Goal: Submit feedback/report problem

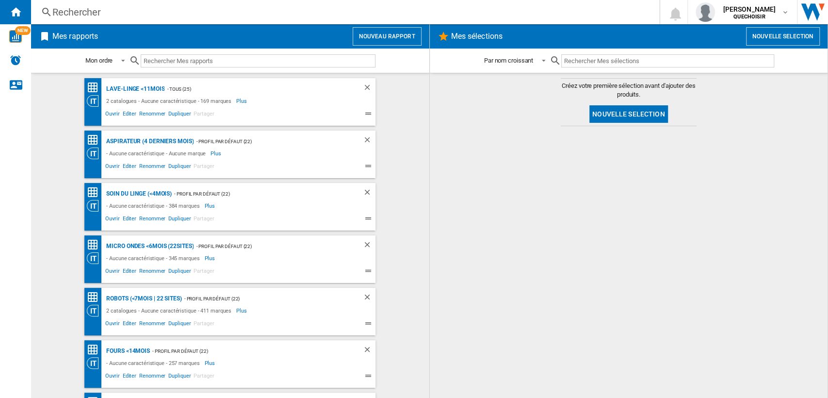
click at [170, 14] on div "Rechercher" at bounding box center [342, 12] width 581 height 14
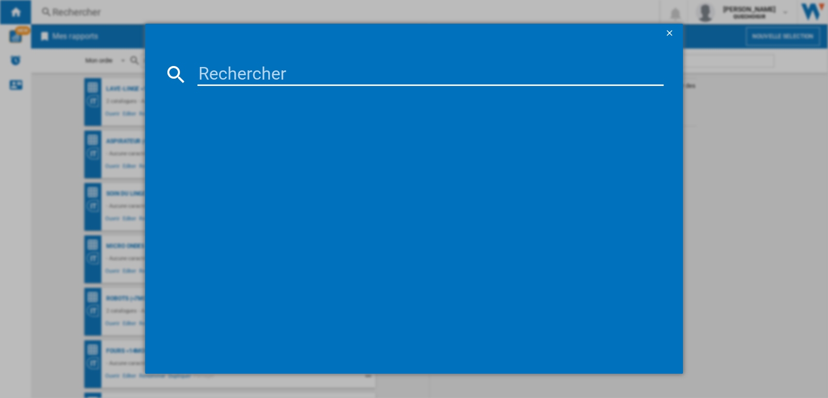
click at [280, 71] on input at bounding box center [430, 74] width 466 height 23
paste input "WTX7019DCFF"
type input "WTX7019DCFF"
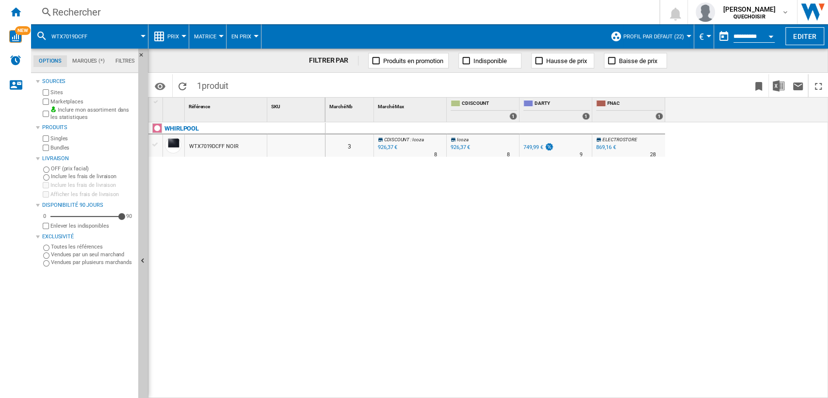
click at [67, 100] on label "Marketplaces" at bounding box center [92, 101] width 84 height 7
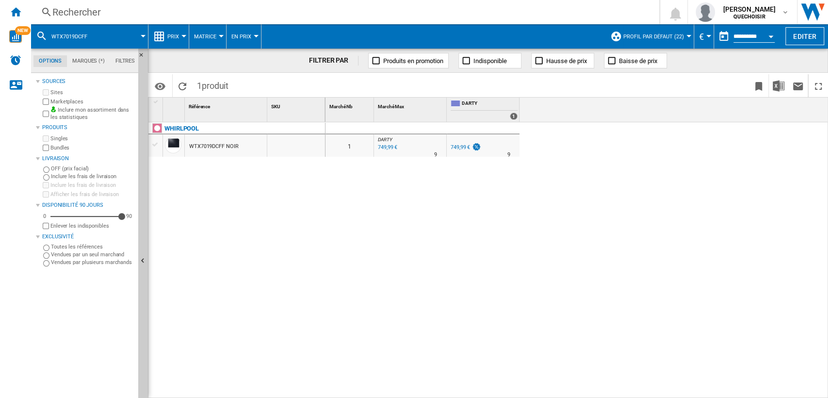
click at [457, 146] on div "749,99 €" at bounding box center [459, 147] width 19 height 6
click at [336, 14] on div "Rechercher" at bounding box center [342, 12] width 581 height 14
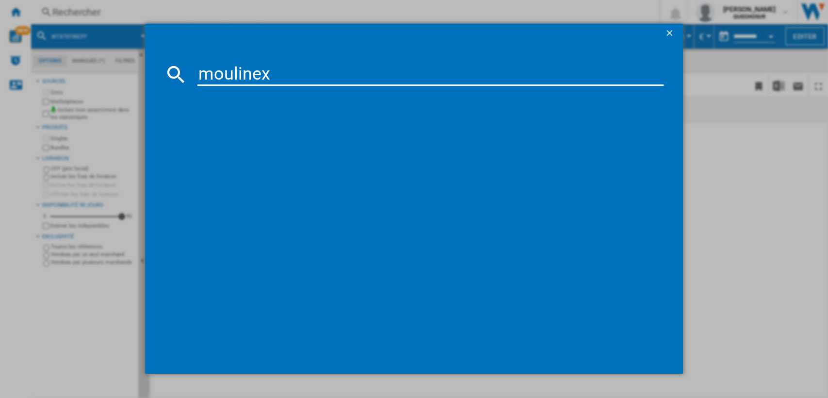
type input "moulinex QA15"
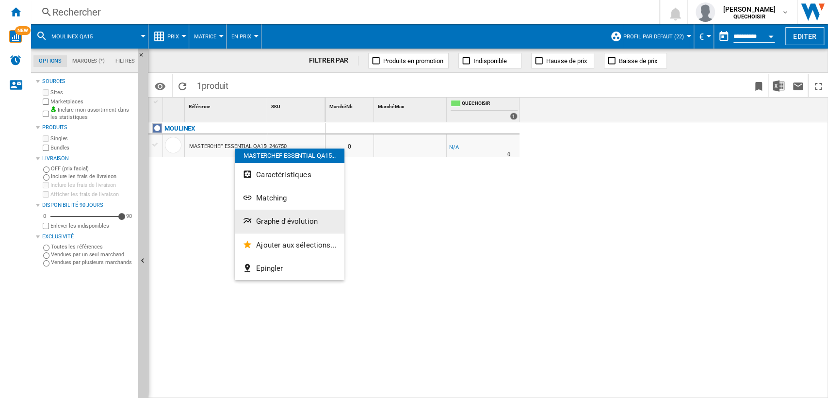
click at [280, 220] on span "Graphe d'évolution" at bounding box center [287, 221] width 62 height 9
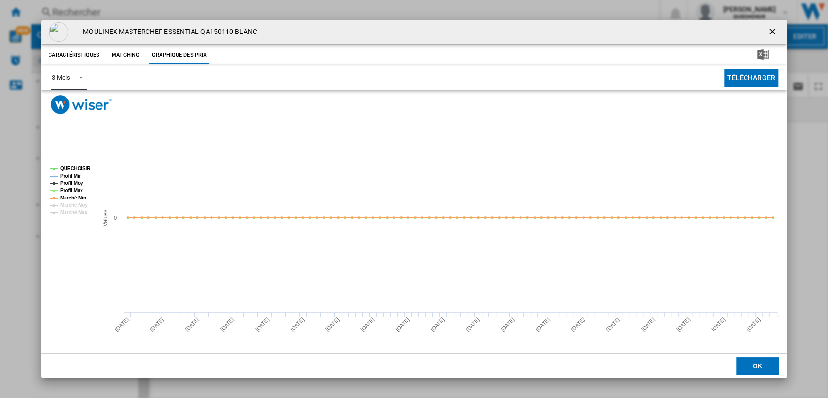
click at [77, 77] on span "Product popup" at bounding box center [78, 76] width 12 height 9
click at [82, 101] on md-option "6 Mois" at bounding box center [77, 101] width 66 height 23
click at [771, 32] on ng-md-icon "getI18NText('BUTTONS.CLOSE_DIALOG')" at bounding box center [773, 33] width 12 height 12
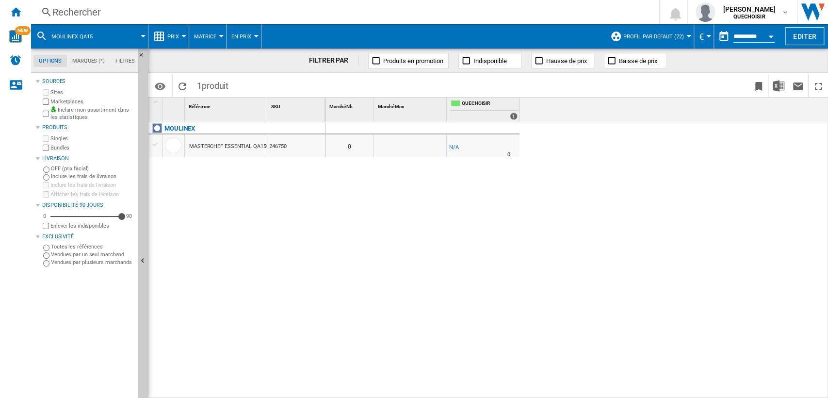
click at [305, 234] on div "MOULINEX MASTERCHEF ESSENTIAL QA150110 BLANC 246750" at bounding box center [236, 257] width 177 height 271
click at [670, 43] on button "Profil par défaut (22)" at bounding box center [655, 36] width 65 height 24
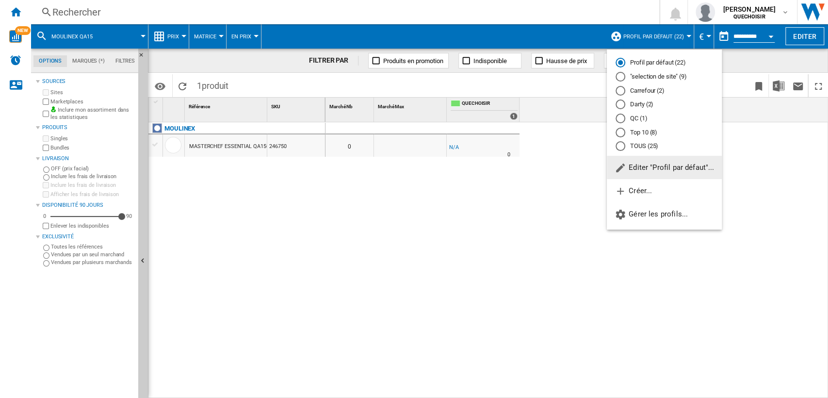
click at [638, 139] on md-radio-group "Profil par défaut (22) "selection de site" (9) Carrefour (2) Darty (2) QC (1) T…" at bounding box center [664, 104] width 115 height 93
click at [635, 148] on md-radio-button "TOUS (25)" at bounding box center [663, 146] width 97 height 9
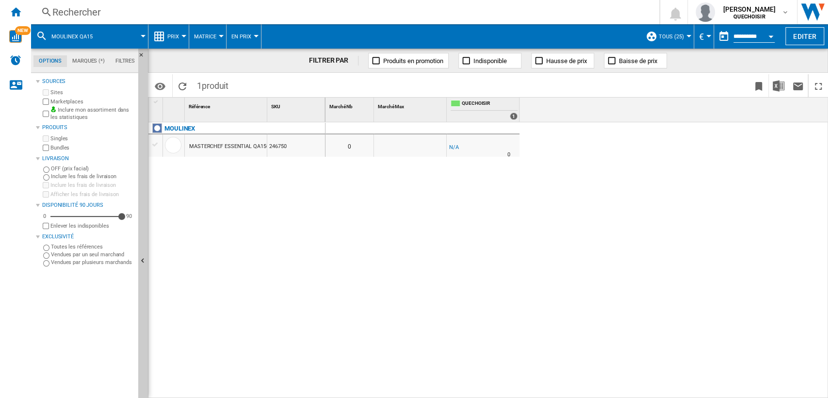
click at [383, 233] on div "0 0 -1.0 % -1 € % N/A 0" at bounding box center [576, 260] width 503 height 276
click at [157, 144] on div at bounding box center [155, 144] width 10 height 9
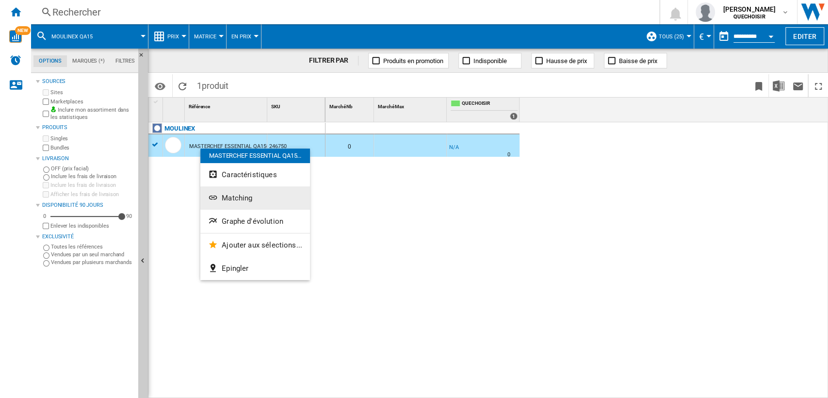
click at [250, 196] on span "Matching" at bounding box center [237, 197] width 31 height 9
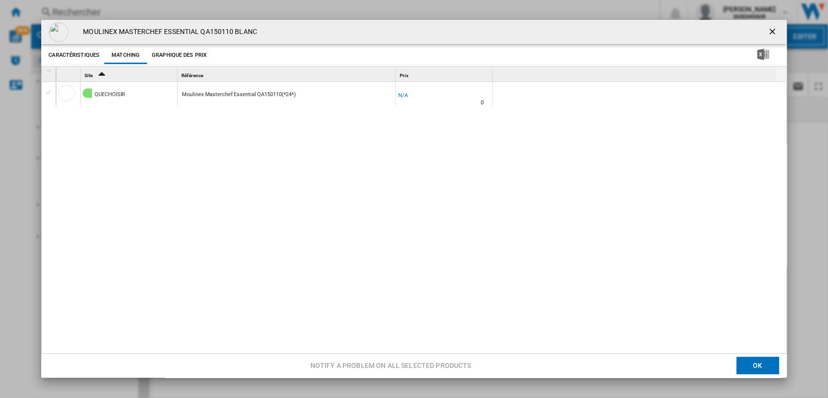
click at [49, 73] on div "Product popup" at bounding box center [50, 70] width 8 height 7
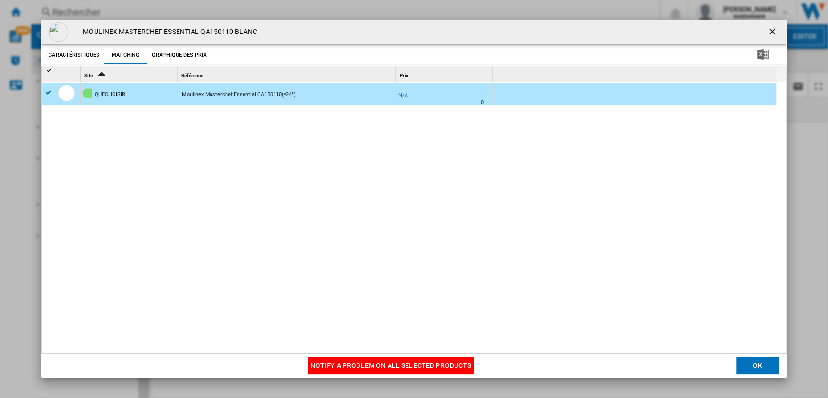
click at [328, 365] on button "Notify a problem on all selected products" at bounding box center [390, 365] width 167 height 17
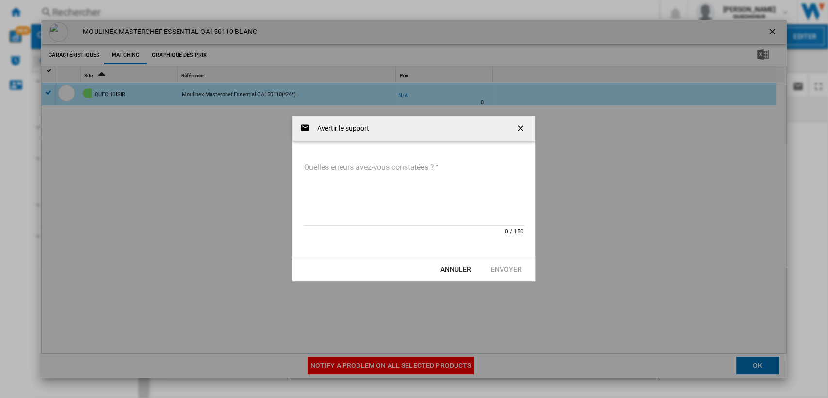
click at [393, 221] on textarea "Quelles erreurs avez-vous constatées ?" at bounding box center [413, 192] width 221 height 65
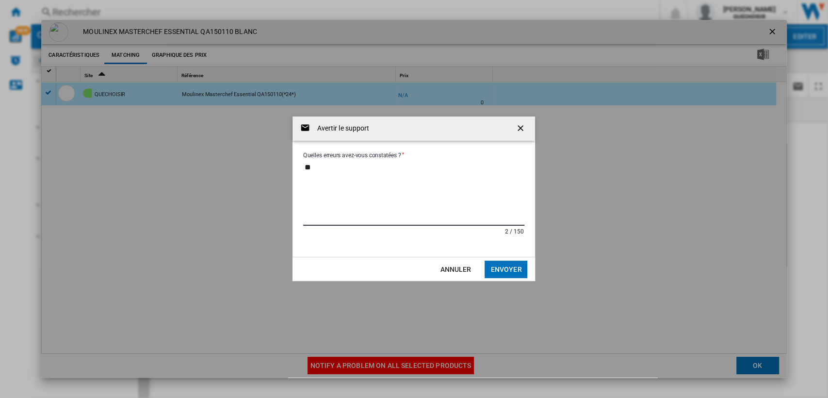
type textarea "*"
paste textarea "**********"
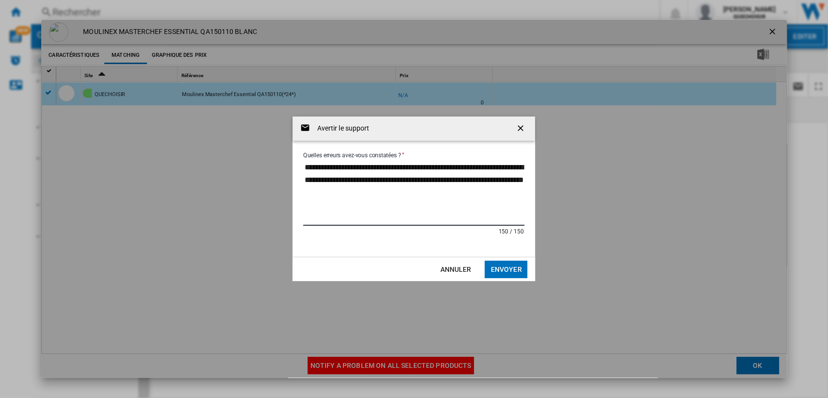
click at [462, 170] on textarea "**********" at bounding box center [413, 192] width 221 height 65
drag, startPoint x: 503, startPoint y: 191, endPoint x: 282, endPoint y: 179, distance: 221.4
click at [282, 179] on md-backdrop "**********" at bounding box center [413, 198] width 745 height 357
paste textarea "**"
type textarea "**********"
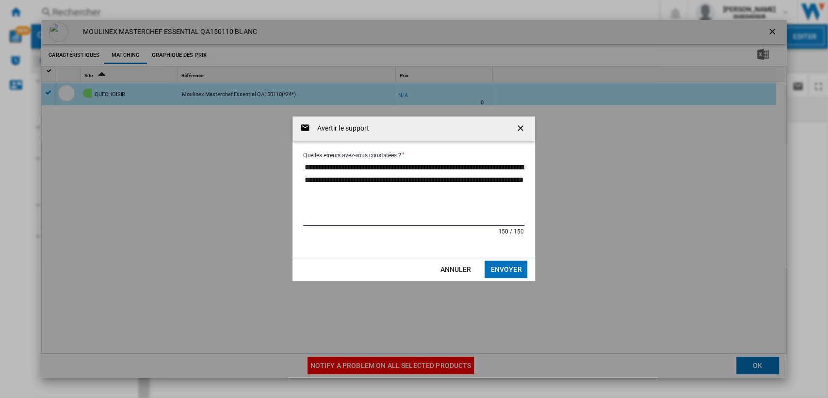
click at [500, 265] on button "Envoyer" at bounding box center [505, 268] width 43 height 17
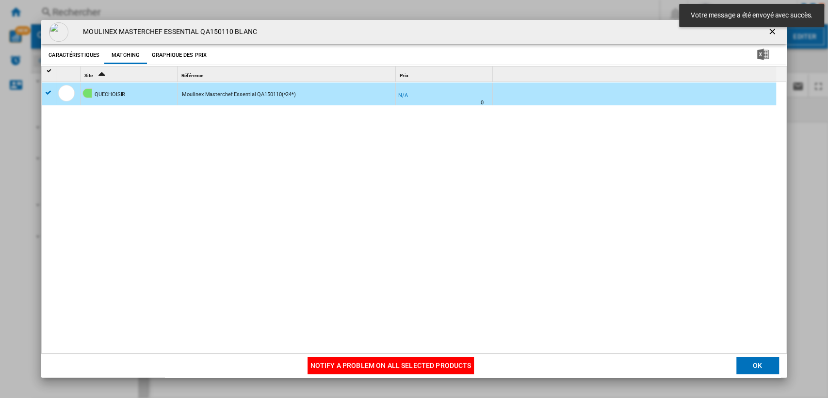
click at [767, 33] on ng-md-icon "getI18NText('BUTTONS.CLOSE_DIALOG')" at bounding box center [773, 33] width 12 height 12
